Goal: Task Accomplishment & Management: Complete application form

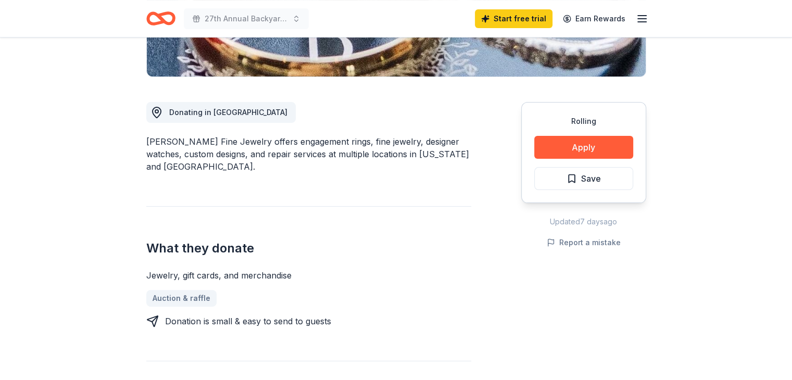
scroll to position [240, 0]
click at [584, 144] on button "Apply" at bounding box center [583, 147] width 99 height 23
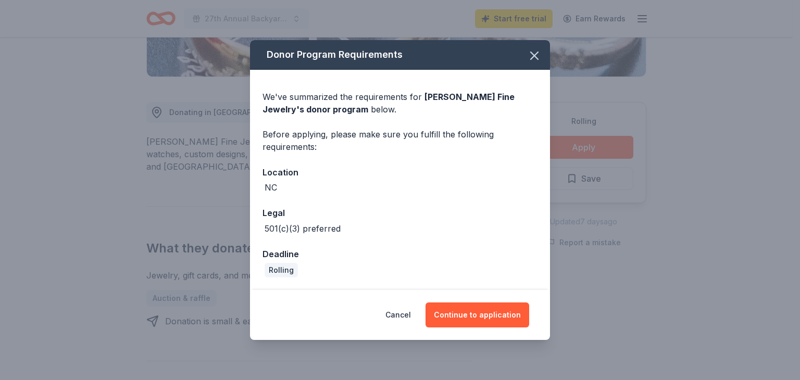
click at [532, 60] on icon "button" at bounding box center [534, 55] width 15 height 15
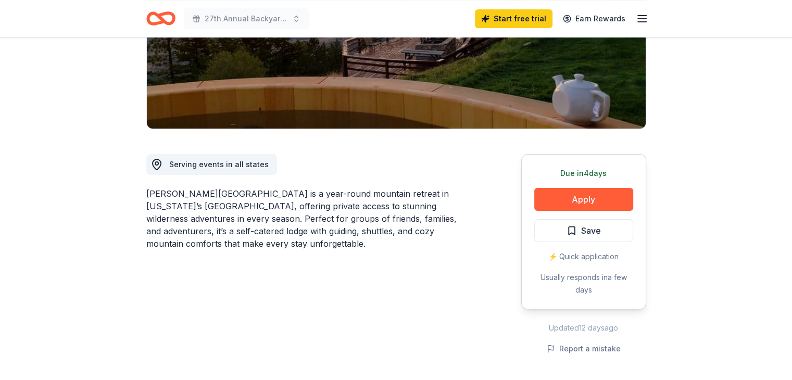
scroll to position [215, 0]
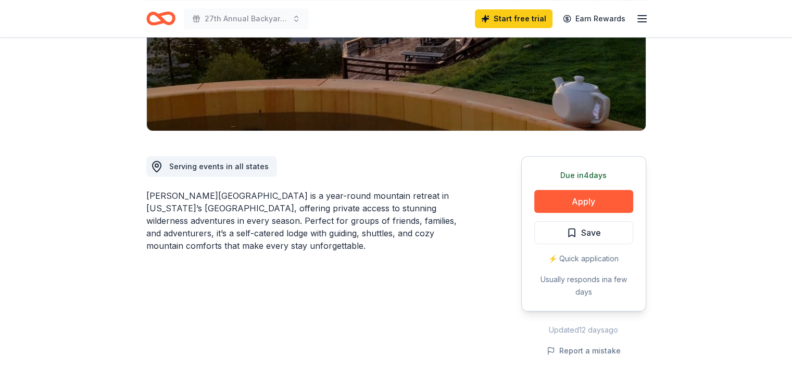
click at [608, 190] on button "Apply" at bounding box center [583, 201] width 99 height 23
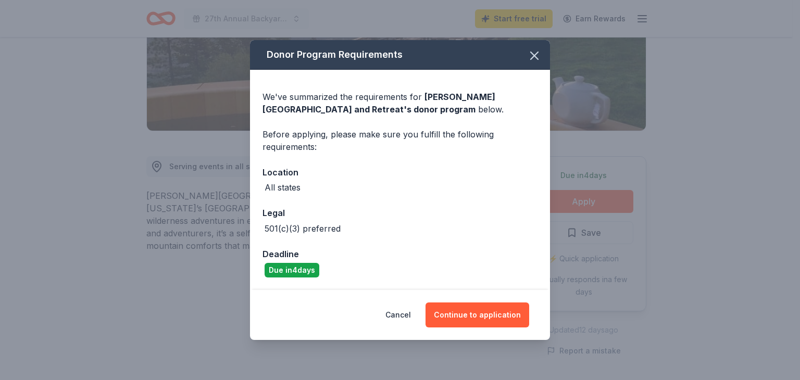
click at [477, 315] on button "Continue to application" at bounding box center [477, 315] width 104 height 25
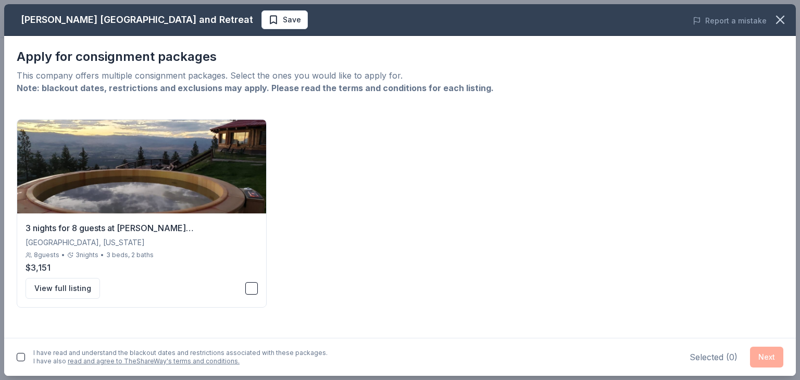
click at [69, 285] on button "View full listing" at bounding box center [63, 288] width 74 height 21
click at [787, 21] on icon "button" at bounding box center [780, 19] width 15 height 15
click at [784, 21] on icon "button" at bounding box center [780, 19] width 15 height 15
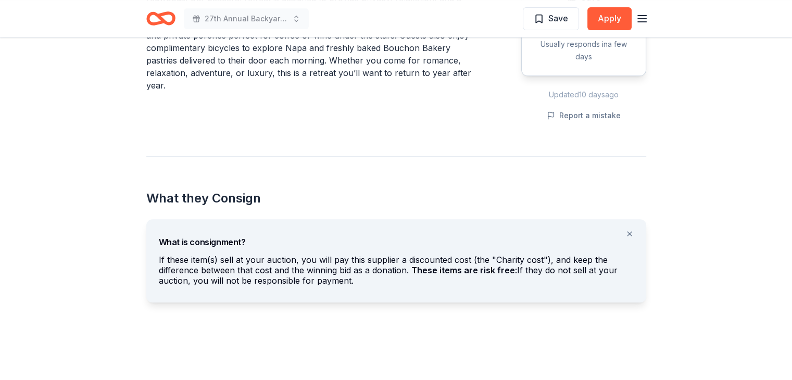
scroll to position [426, 0]
